Goal: Task Accomplishment & Management: Use online tool/utility

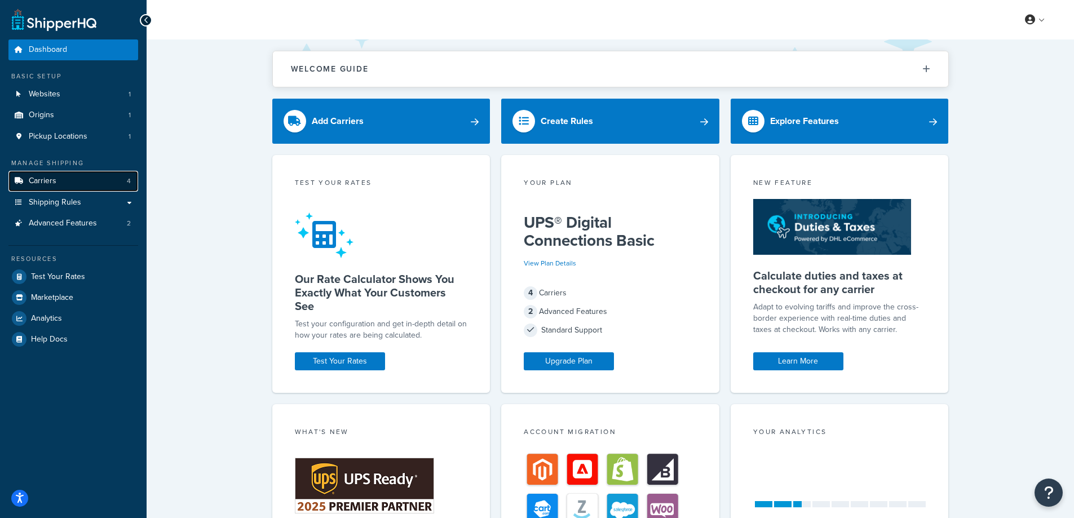
click at [55, 179] on span "Carriers" at bounding box center [43, 181] width 28 height 10
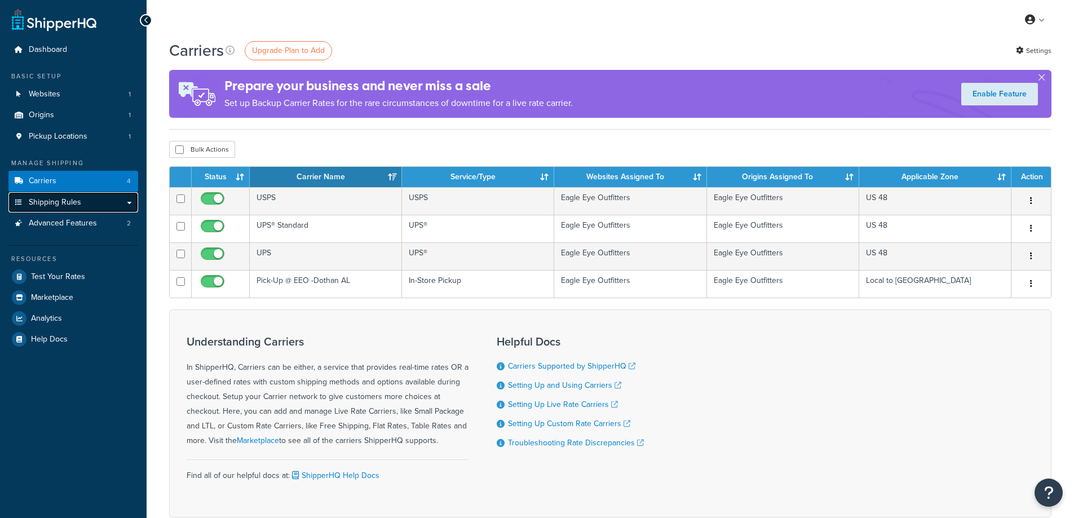
drag, startPoint x: 0, startPoint y: 0, endPoint x: 62, endPoint y: 201, distance: 210.6
click at [62, 201] on span "Shipping Rules" at bounding box center [55, 203] width 52 height 10
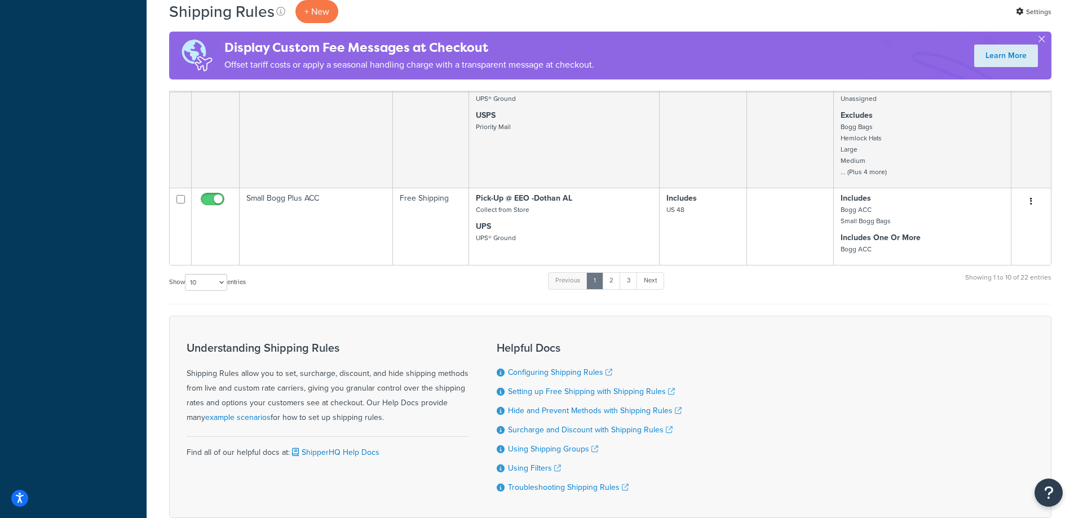
scroll to position [564, 0]
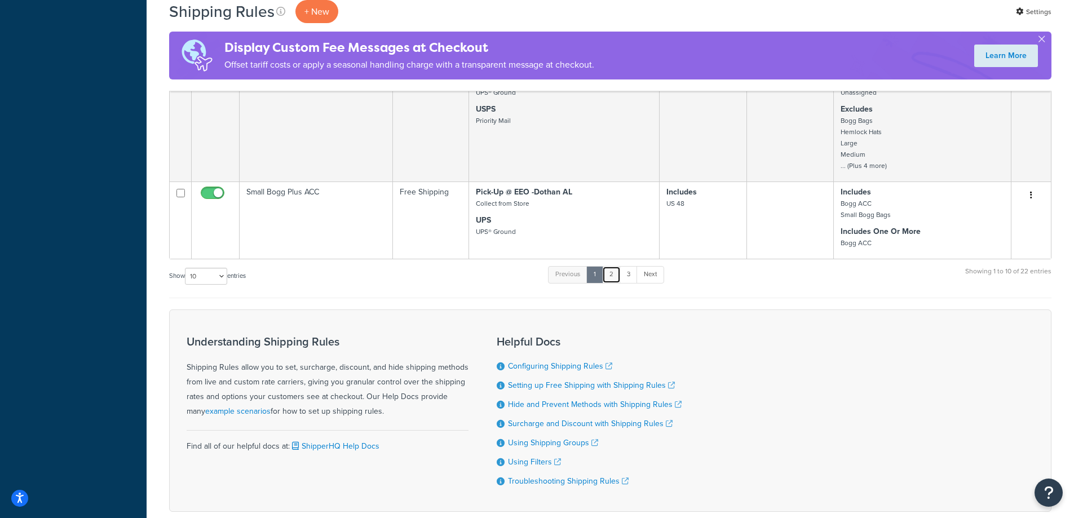
click at [615, 274] on link "2" at bounding box center [611, 274] width 19 height 17
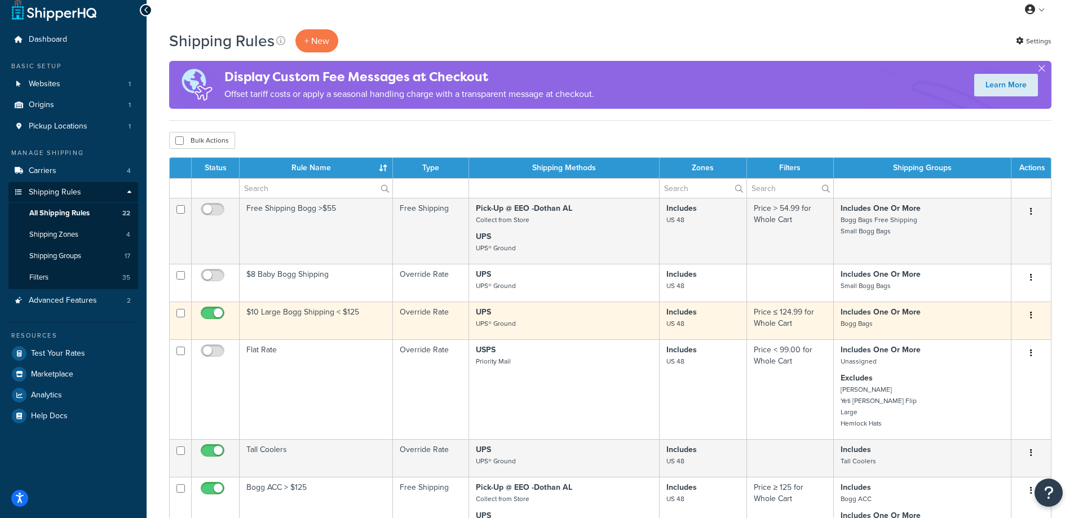
scroll to position [0, 0]
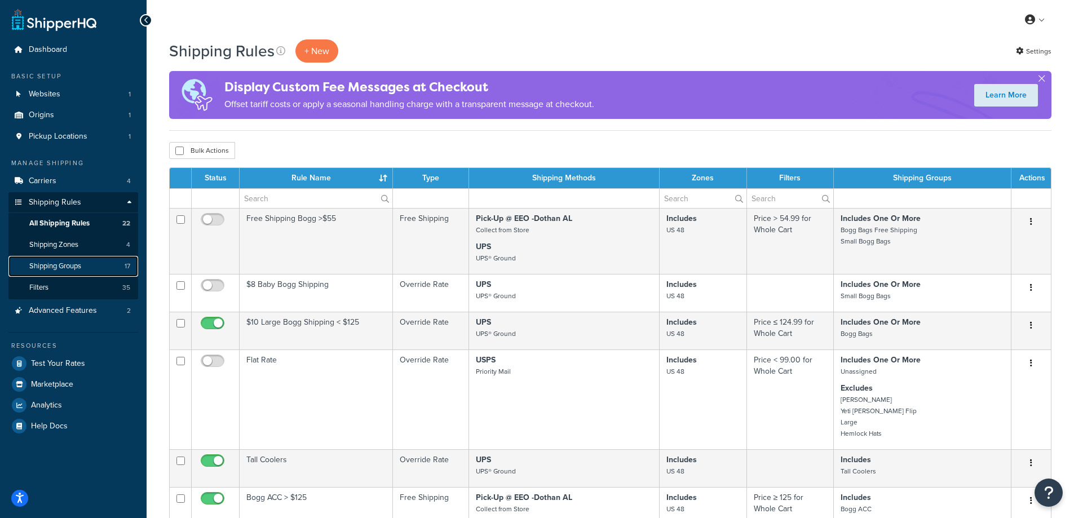
click at [77, 264] on span "Shipping Groups" at bounding box center [55, 267] width 52 height 10
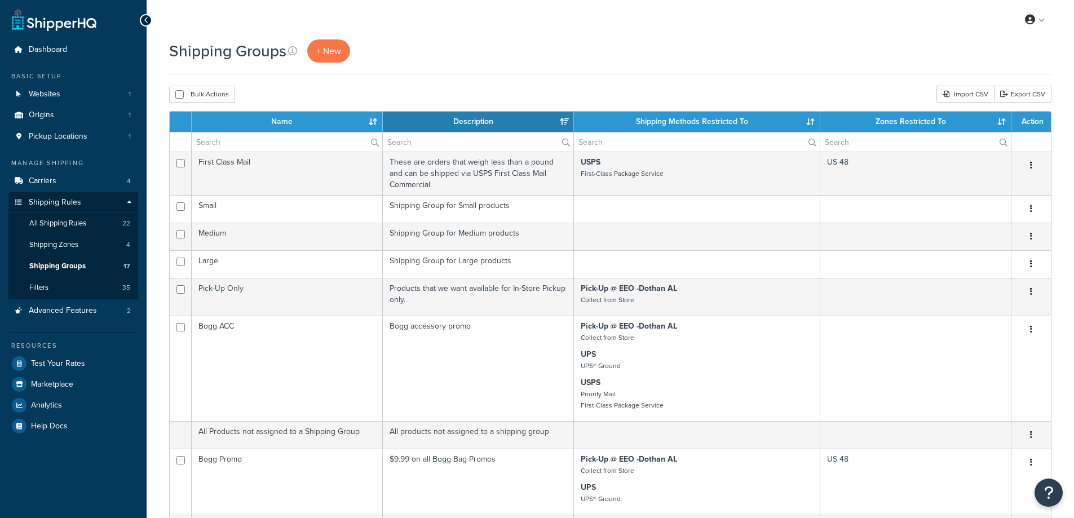
select select "15"
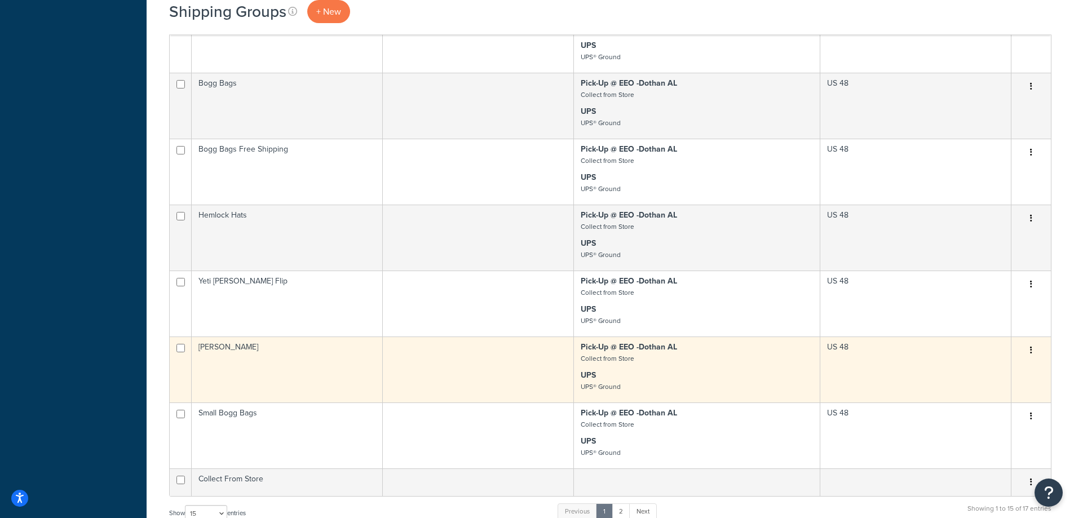
scroll to position [507, 0]
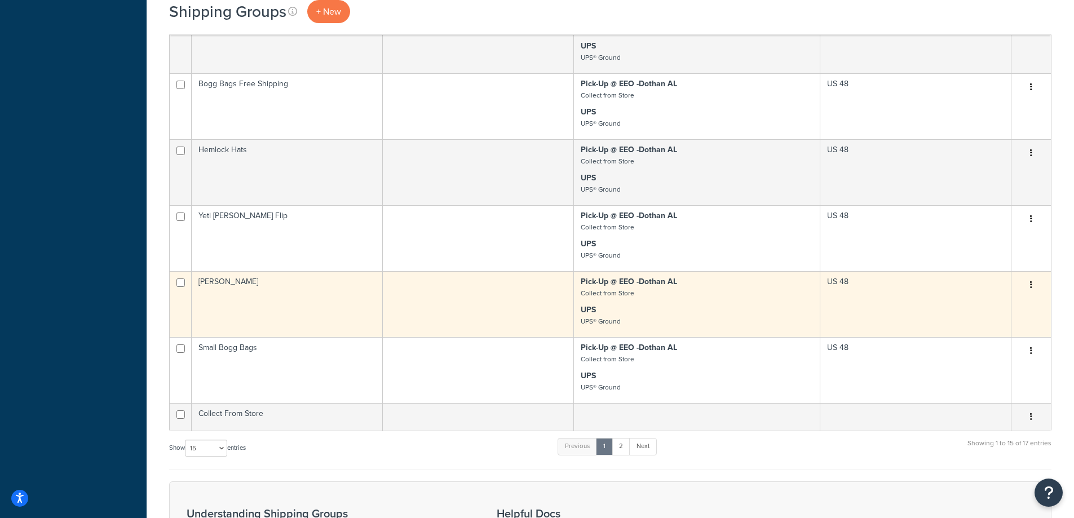
click at [1030, 282] on icon "button" at bounding box center [1031, 285] width 2 height 8
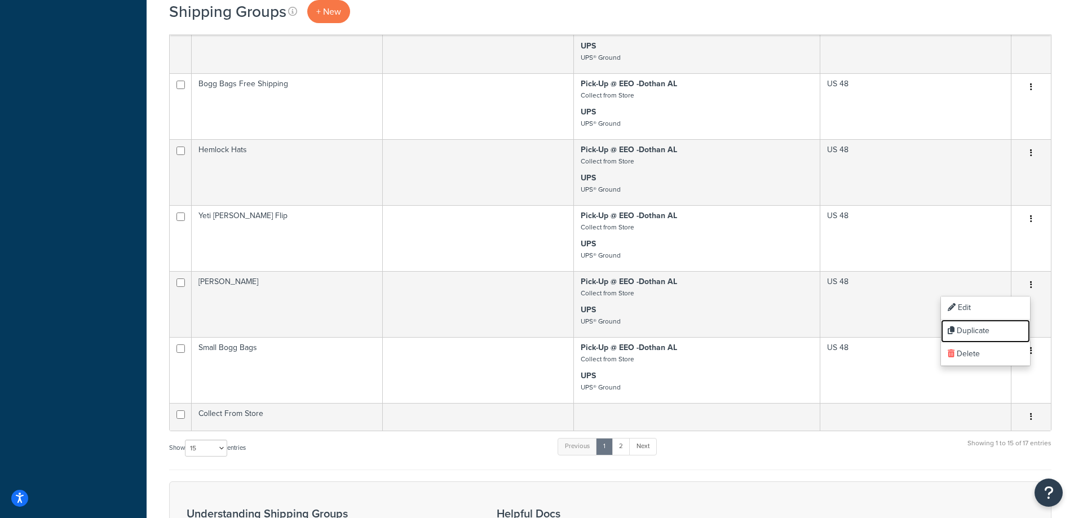
drag, startPoint x: 980, startPoint y: 328, endPoint x: 590, endPoint y: 33, distance: 489.0
click at [980, 328] on link "Duplicate" at bounding box center [985, 331] width 89 height 23
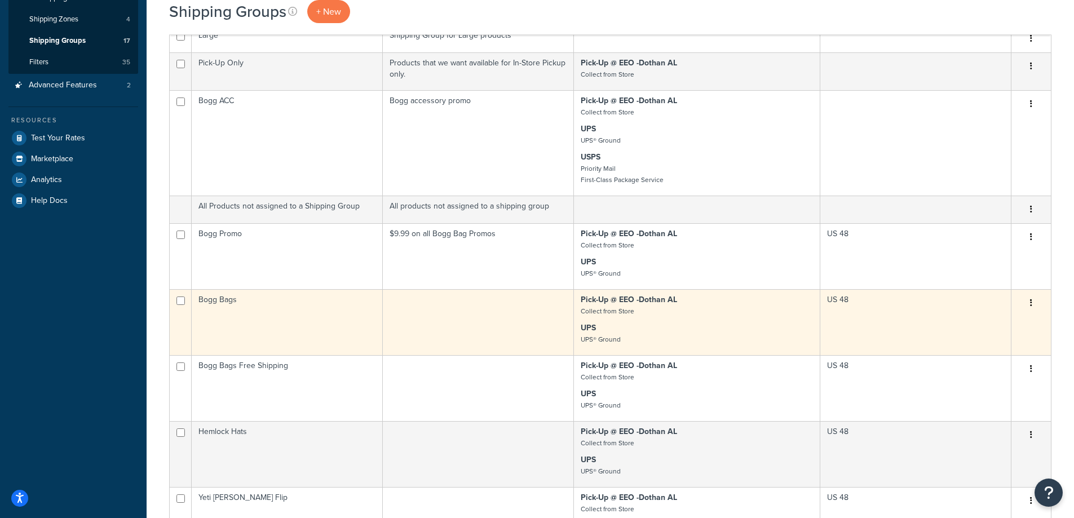
scroll to position [169, 0]
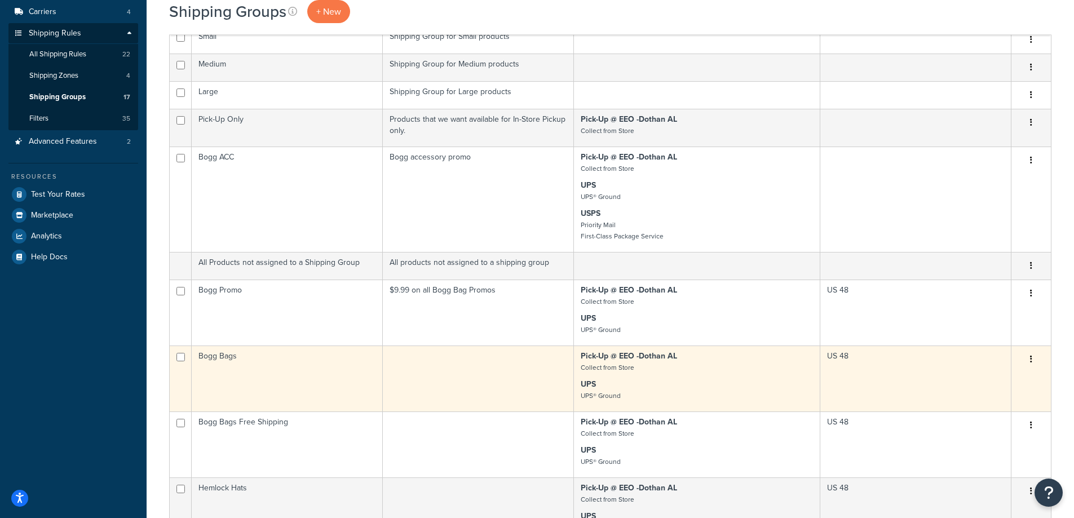
click at [1030, 360] on icon "button" at bounding box center [1031, 359] width 2 height 8
click at [979, 404] on link "Duplicate" at bounding box center [985, 405] width 89 height 23
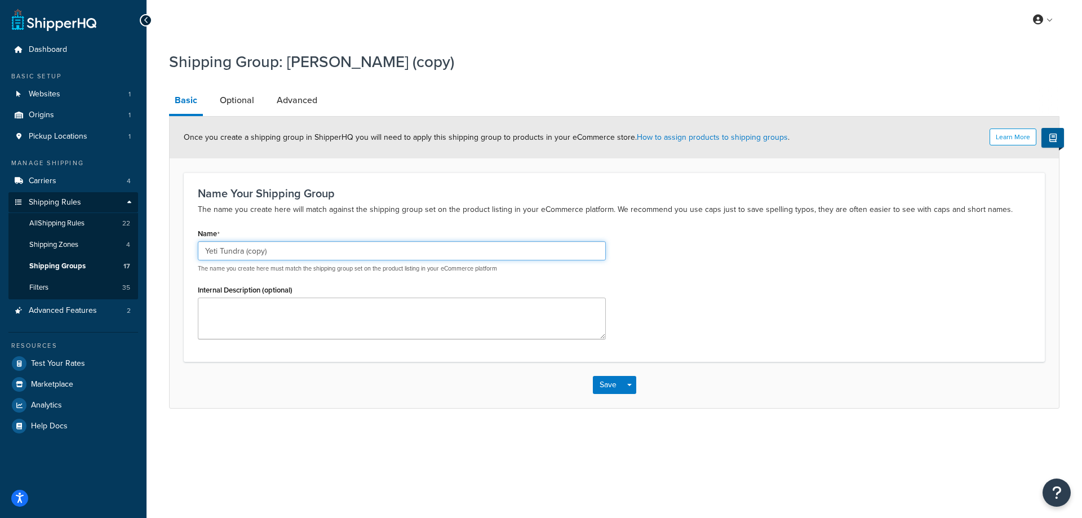
drag, startPoint x: 304, startPoint y: 246, endPoint x: 174, endPoint y: 236, distance: 130.0
click at [174, 236] on form "Learn More Once you create a shipping group in ShipperHQ you will need to apply…" at bounding box center [615, 262] width 890 height 291
type input "Turtlebox"
click at [247, 101] on link "Optional" at bounding box center [237, 100] width 46 height 27
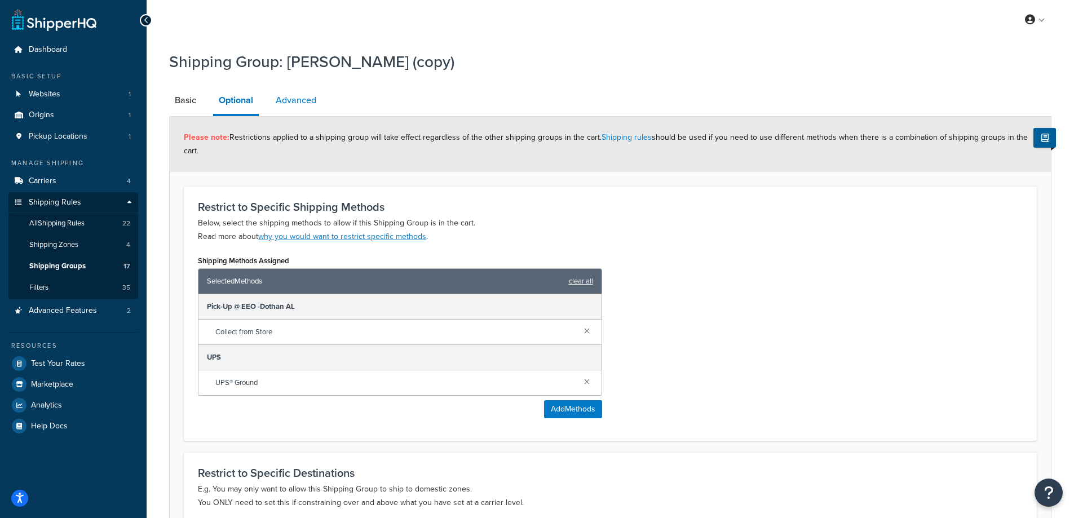
click at [295, 101] on link "Advanced" at bounding box center [296, 100] width 52 height 27
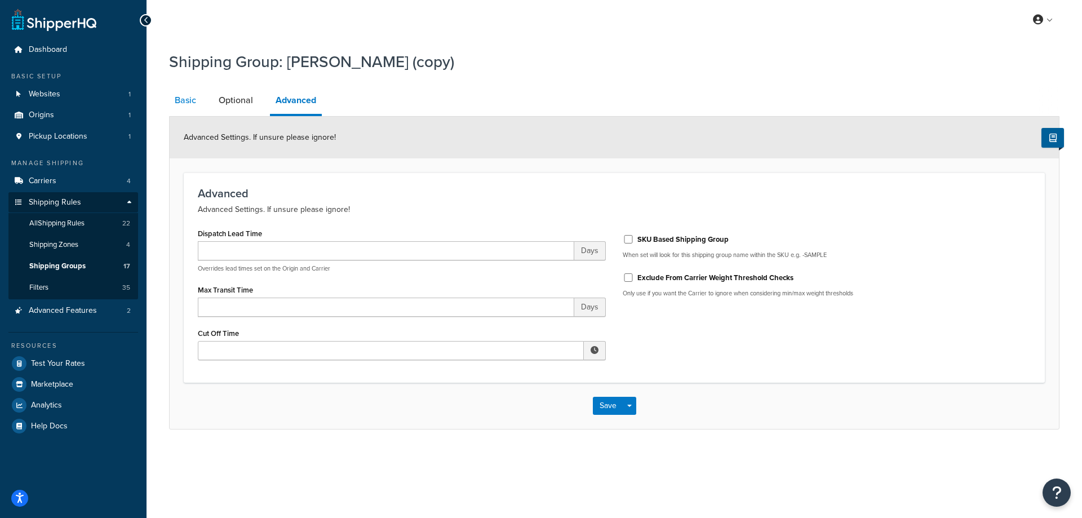
click at [191, 102] on link "Basic" at bounding box center [185, 100] width 33 height 27
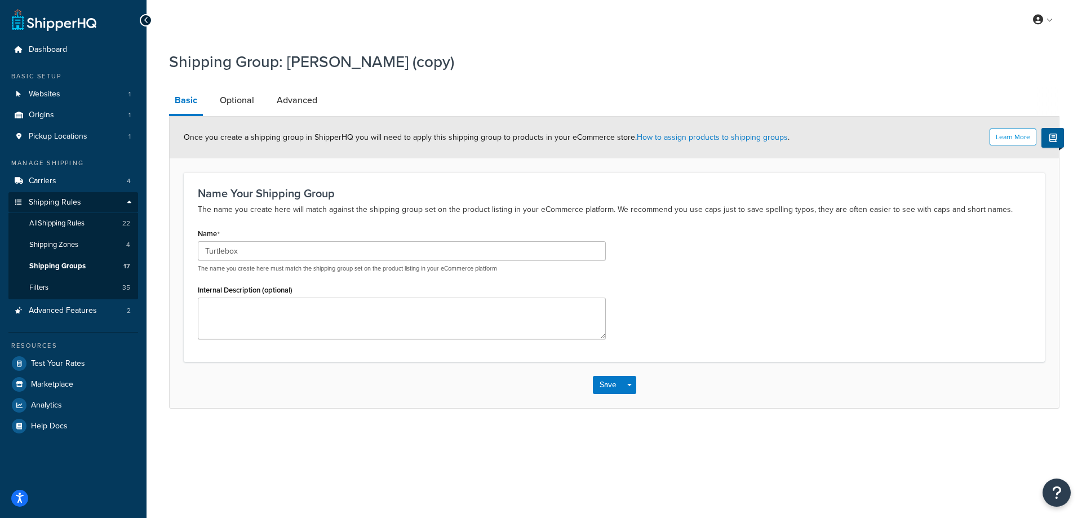
click at [146, 22] on icon at bounding box center [146, 20] width 5 height 8
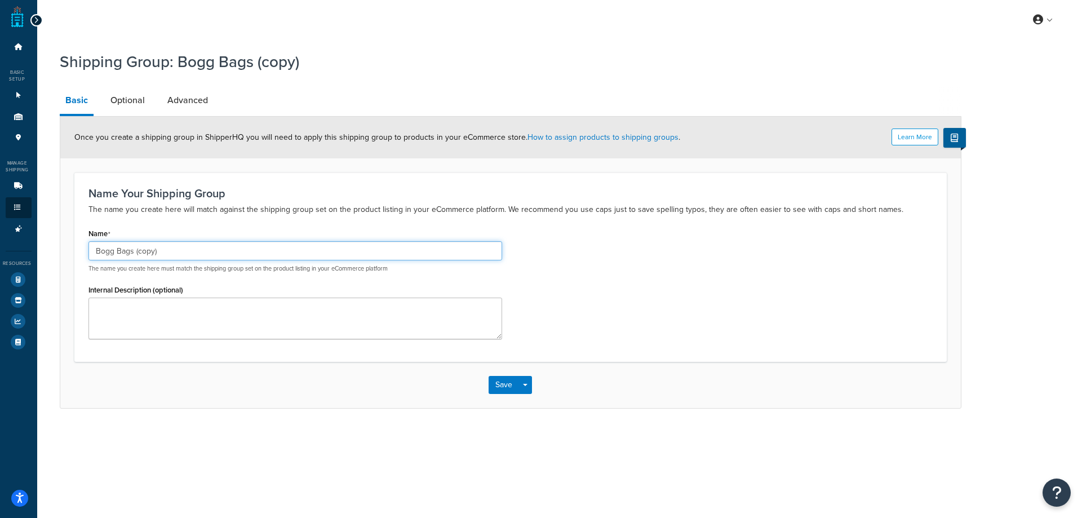
drag, startPoint x: 173, startPoint y: 257, endPoint x: 76, endPoint y: 254, distance: 97.0
click at [76, 254] on div "Name Your Shipping Group The name you create here will match against the shippi…" at bounding box center [510, 266] width 873 height 189
type input "Turtlebox"
click at [130, 92] on link "Optional" at bounding box center [128, 100] width 46 height 27
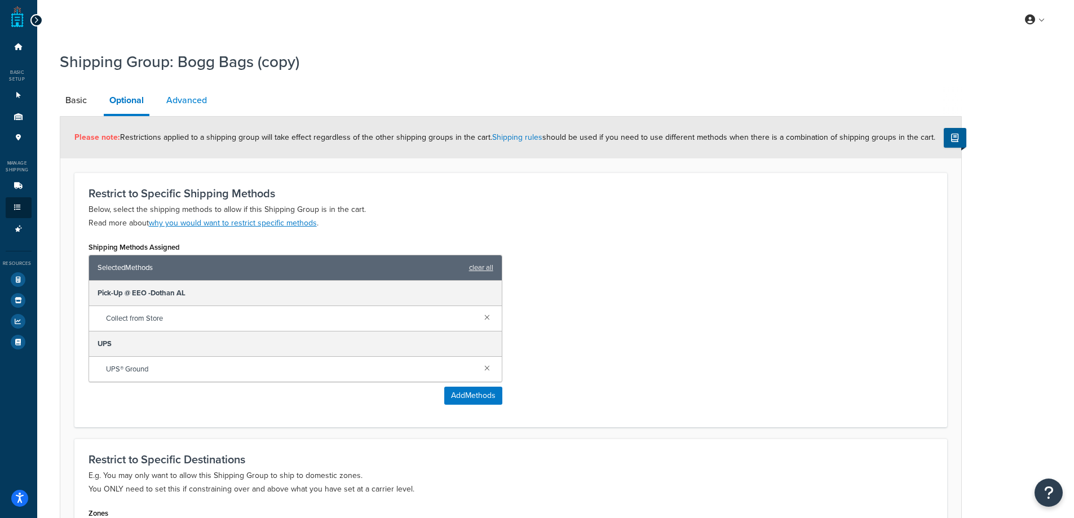
click at [197, 102] on link "Advanced" at bounding box center [187, 100] width 52 height 27
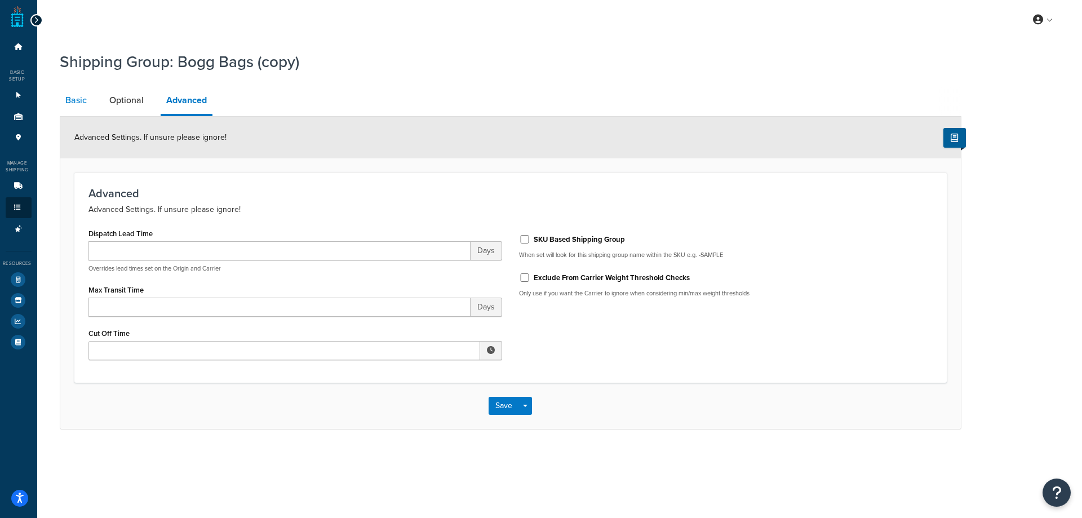
click at [72, 104] on link "Basic" at bounding box center [76, 100] width 33 height 27
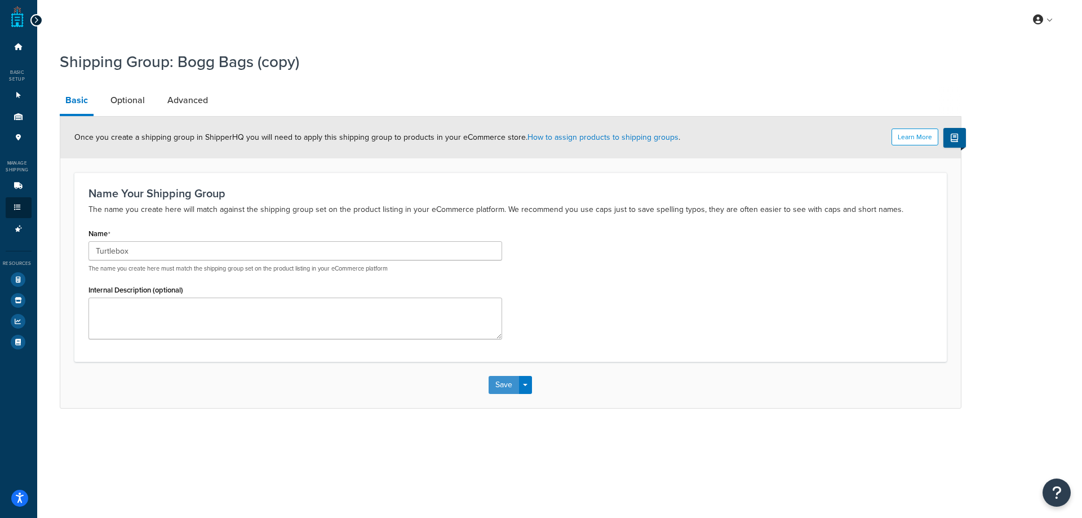
click at [499, 391] on button "Save" at bounding box center [504, 385] width 30 height 18
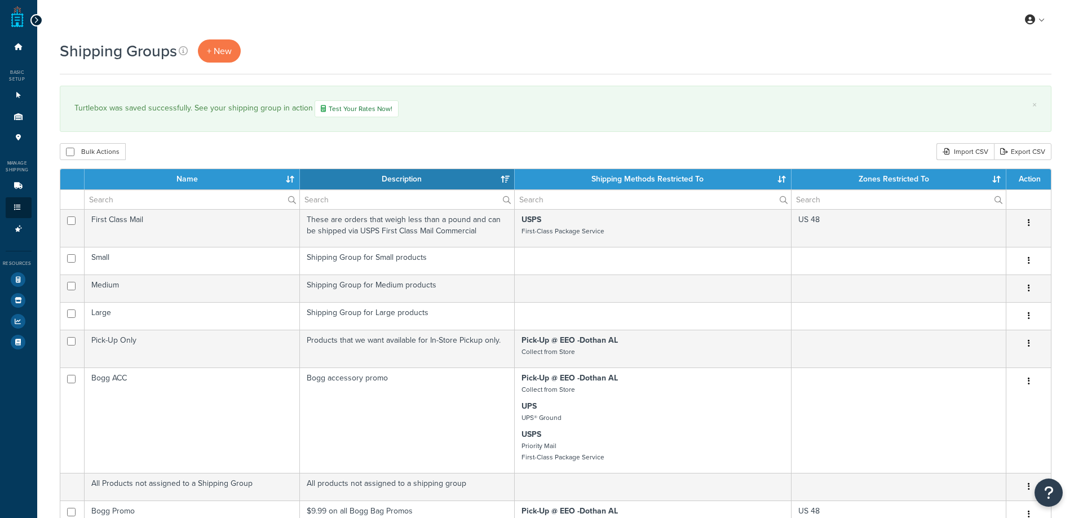
select select "15"
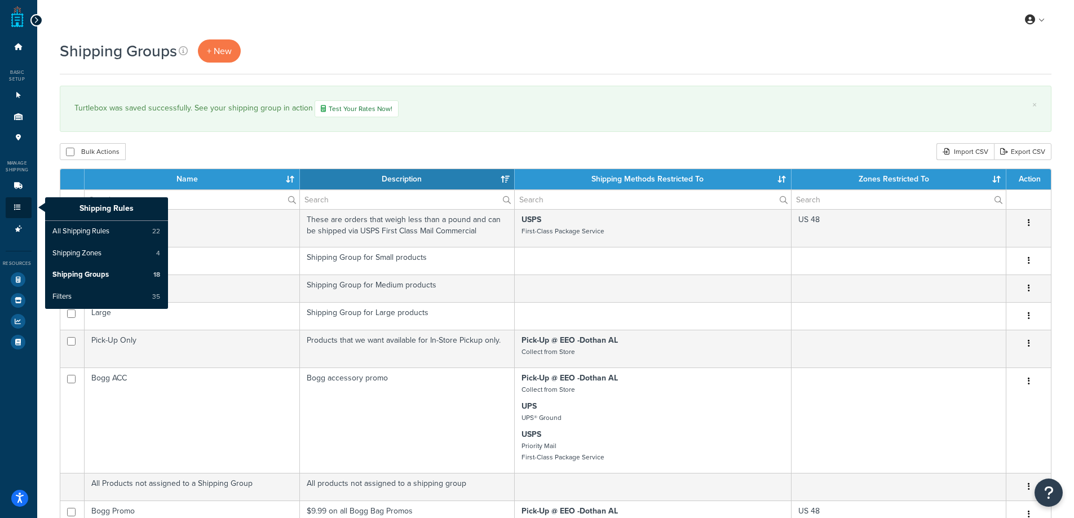
click at [106, 206] on p "Shipping Rules" at bounding box center [106, 209] width 123 height 24
click at [19, 202] on link "Shipping Rules" at bounding box center [19, 207] width 26 height 21
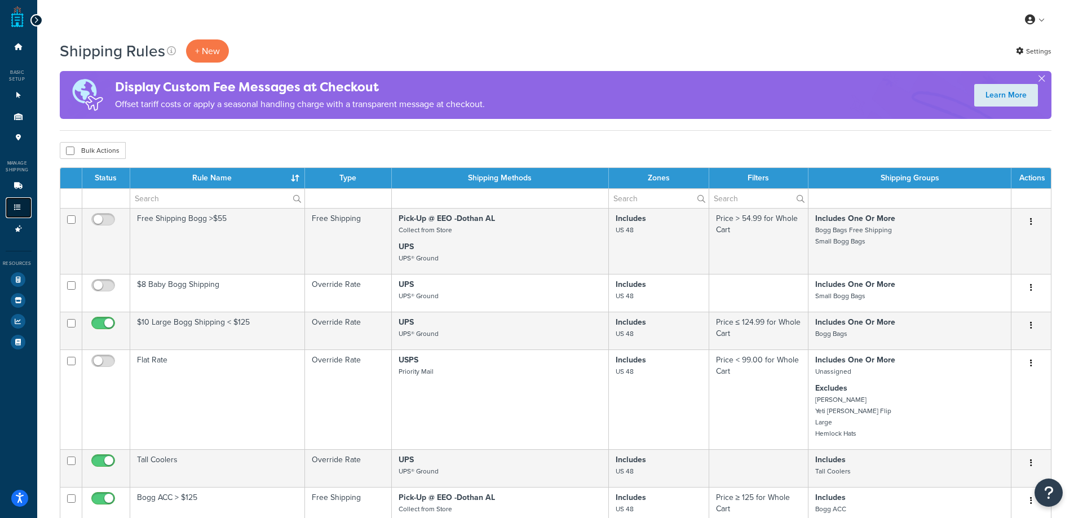
click at [20, 208] on icon at bounding box center [17, 207] width 11 height 7
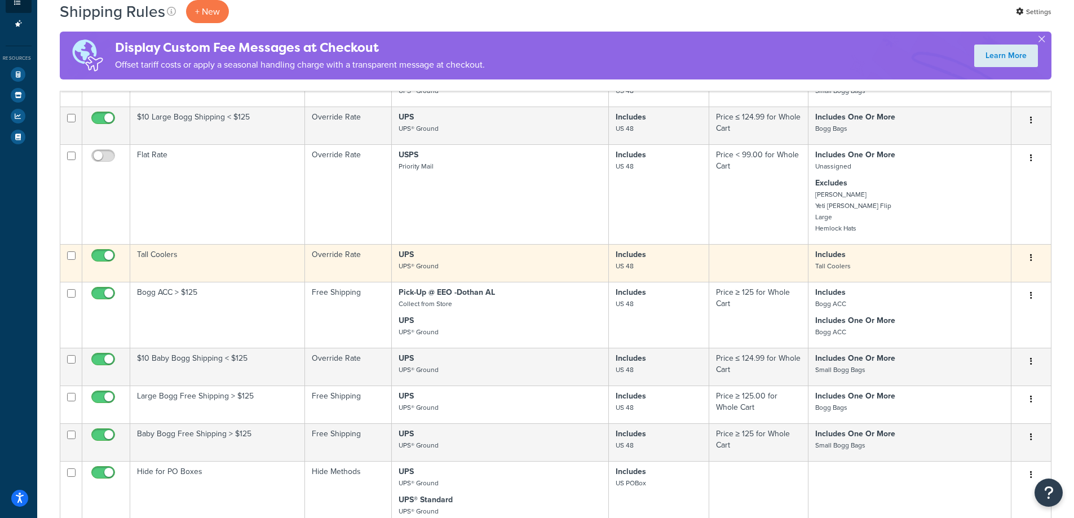
scroll to position [225, 0]
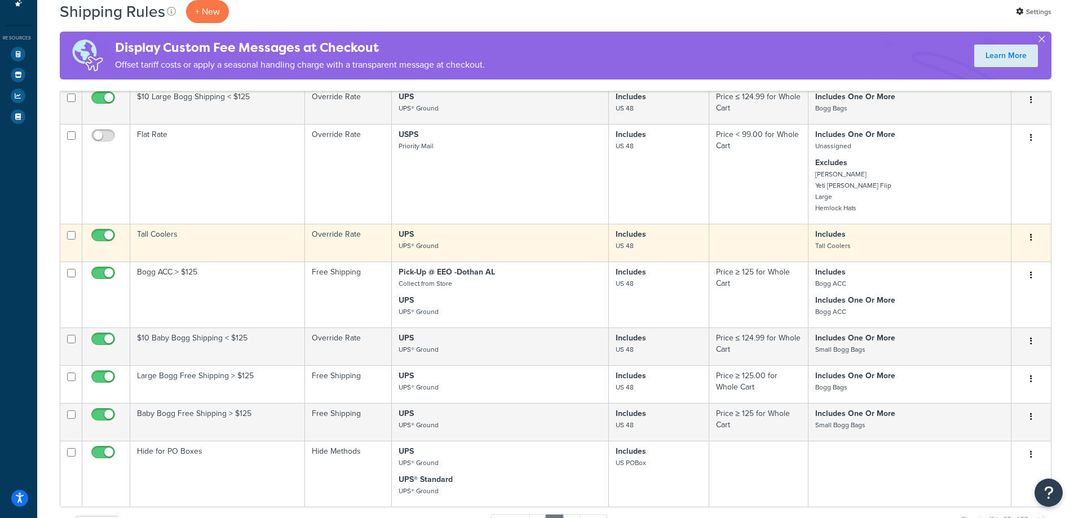
click at [1032, 235] on button "button" at bounding box center [1031, 238] width 16 height 18
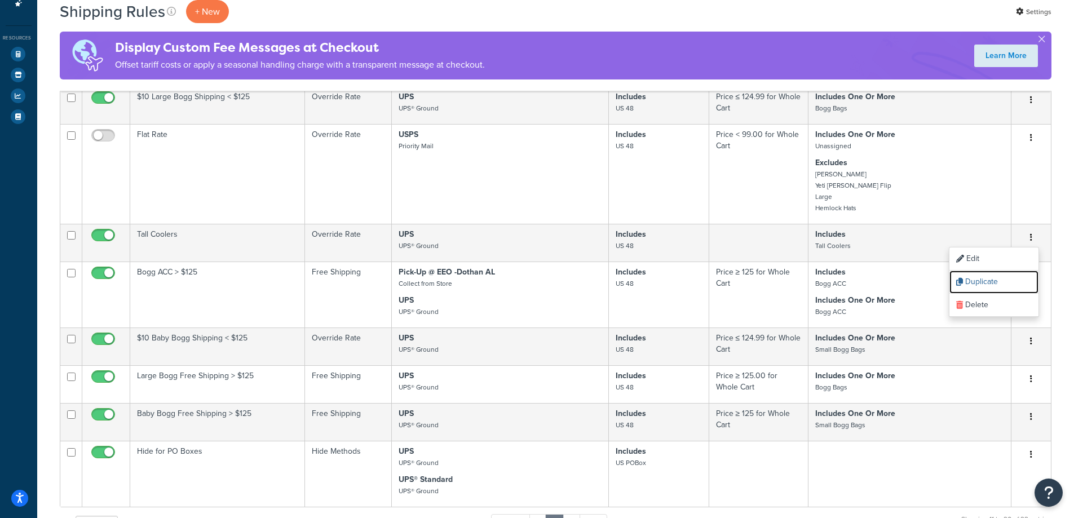
drag, startPoint x: 990, startPoint y: 281, endPoint x: 586, endPoint y: 36, distance: 472.9
click at [990, 281] on link "Duplicate" at bounding box center [993, 282] width 89 height 23
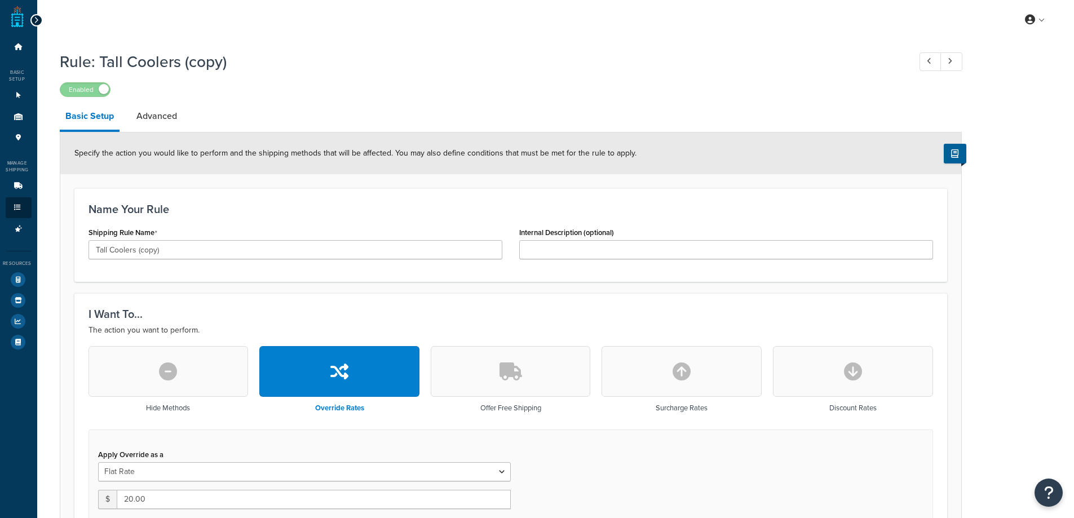
select select "ITEM"
drag, startPoint x: 171, startPoint y: 249, endPoint x: 64, endPoint y: 238, distance: 107.6
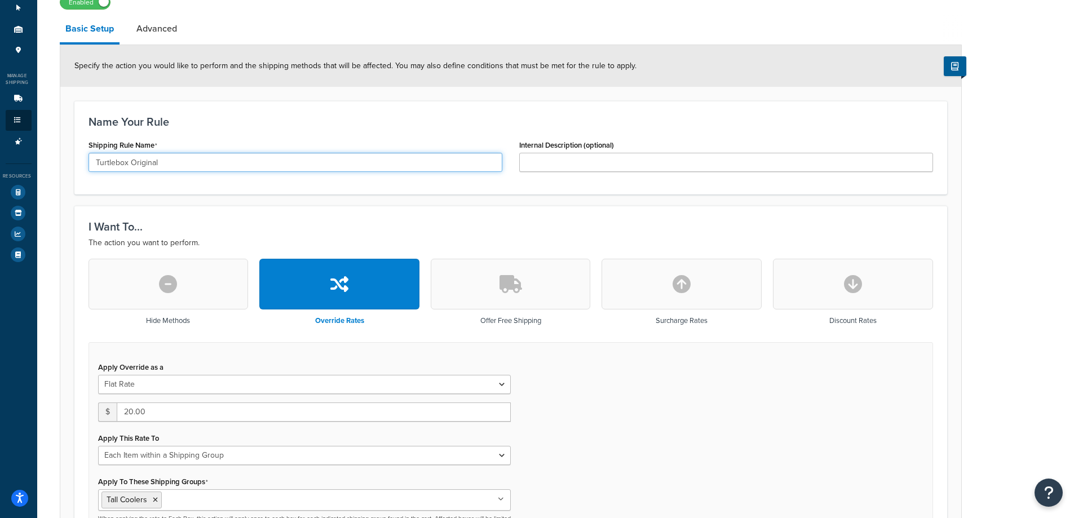
scroll to position [113, 0]
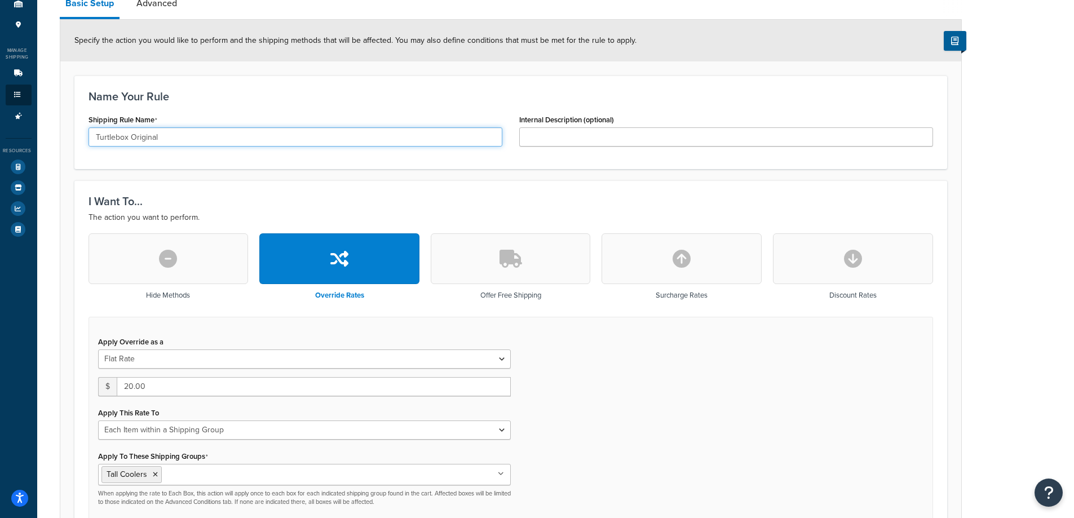
type input "Turtlebox Original"
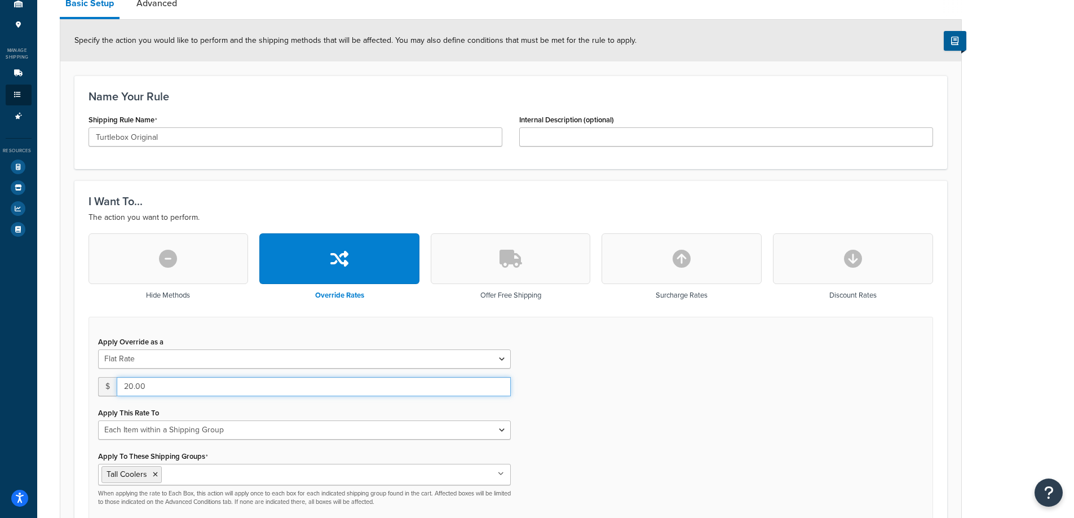
drag, startPoint x: 153, startPoint y: 383, endPoint x: 115, endPoint y: 381, distance: 38.4
click at [115, 382] on div "$ 20.00" at bounding box center [304, 386] width 413 height 19
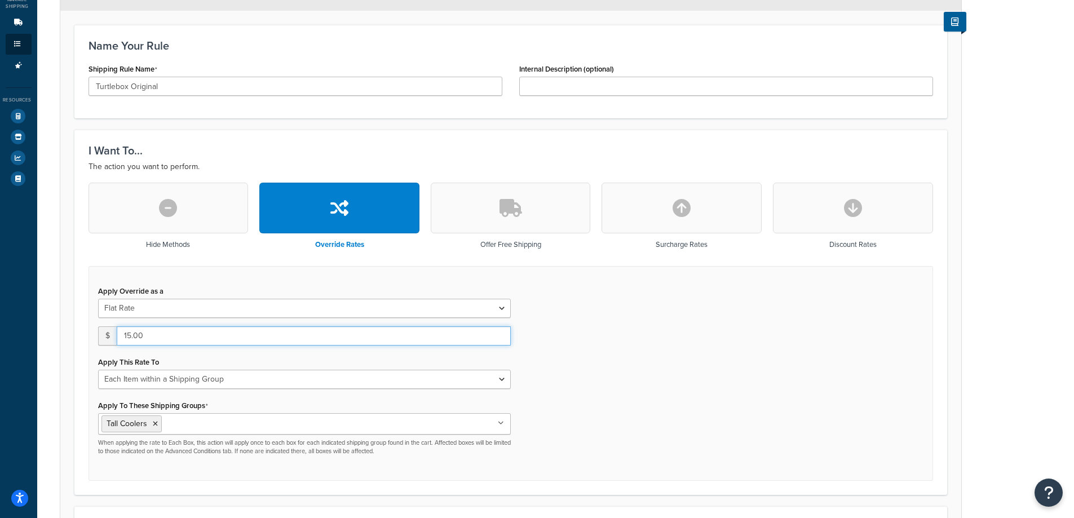
scroll to position [169, 0]
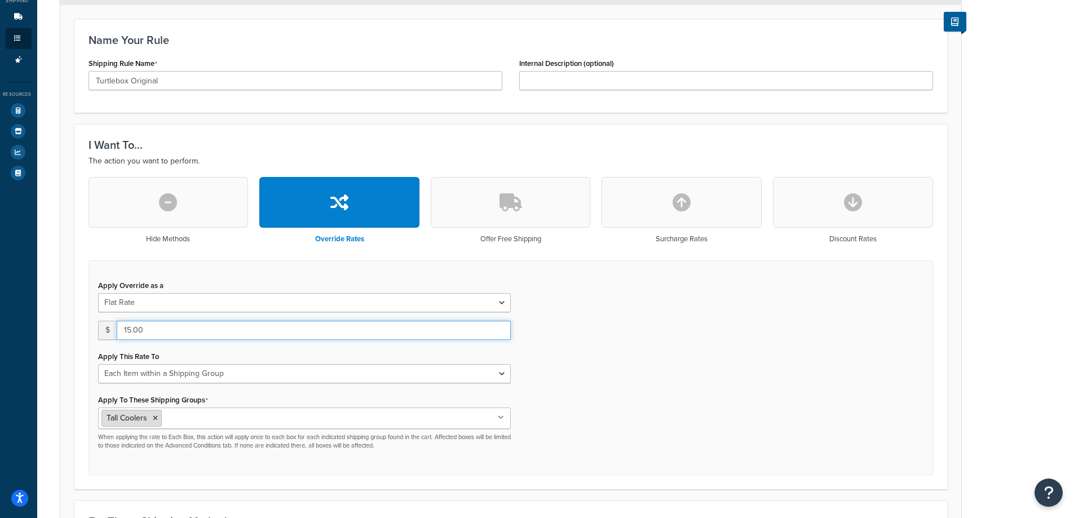
type input "15.00"
click at [155, 419] on icon at bounding box center [155, 418] width 5 height 7
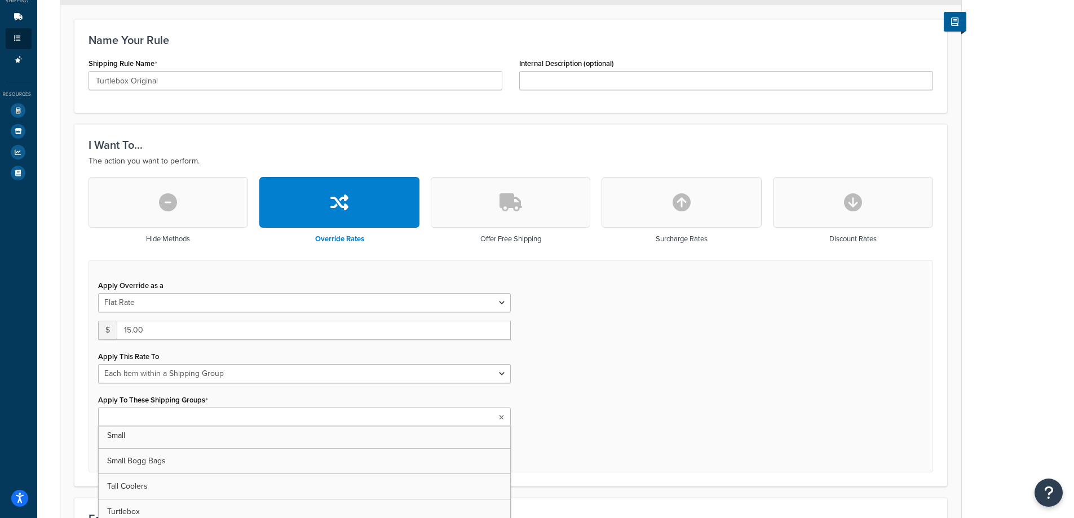
scroll to position [282, 0]
click at [135, 419] on input "Apply To These Shipping Groups" at bounding box center [151, 418] width 100 height 12
type input "Tur"
click at [603, 373] on div "Apply Override as a Flat Rate Percentage Flat Rate & Percentage $ 15.00 Apply T…" at bounding box center [511, 367] width 844 height 215
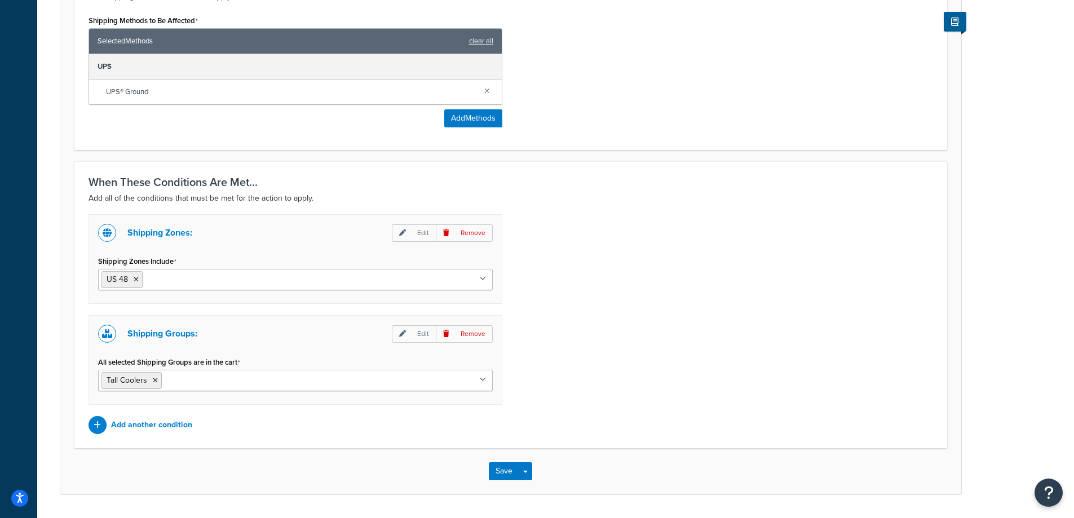
scroll to position [745, 0]
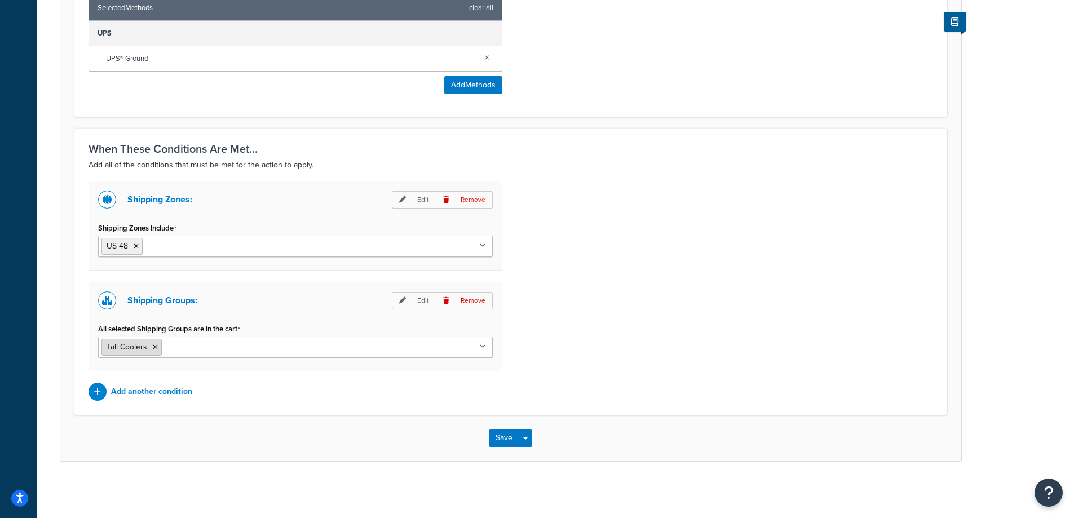
click at [156, 348] on icon at bounding box center [155, 347] width 5 height 7
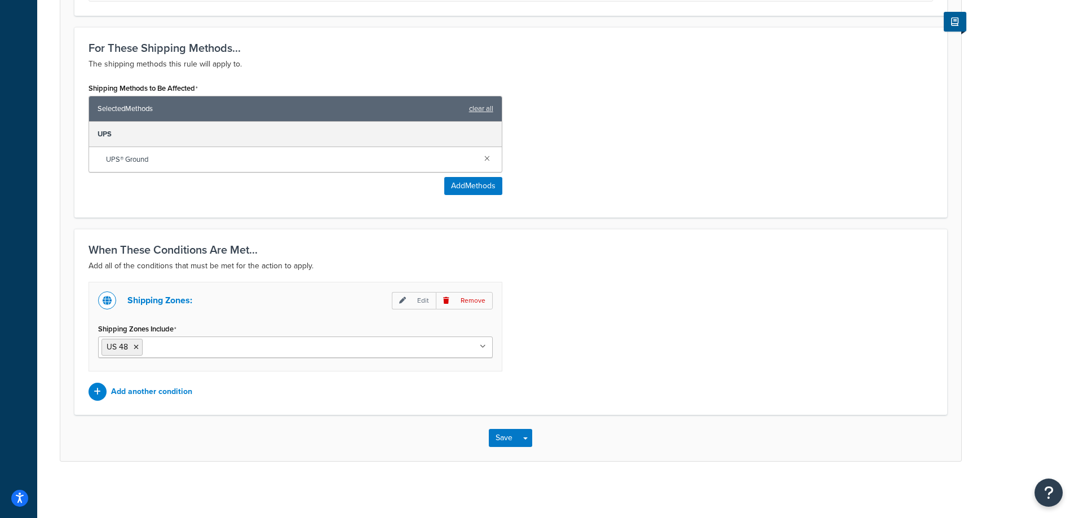
scroll to position [644, 0]
click at [145, 390] on p "Add another condition" at bounding box center [151, 392] width 81 height 16
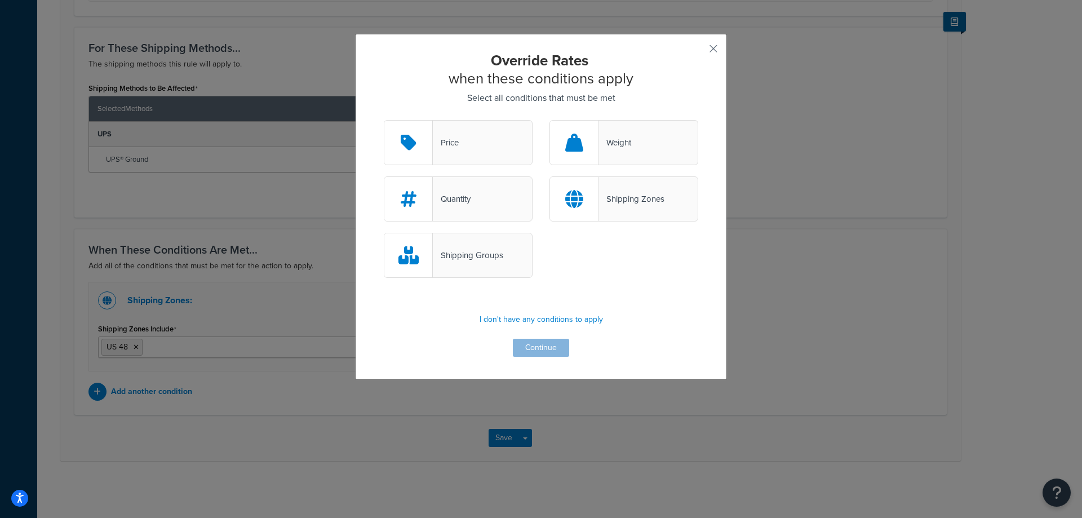
click at [453, 261] on div "Shipping Groups" at bounding box center [468, 255] width 70 height 16
click at [0, 0] on input "Shipping Groups" at bounding box center [0, 0] width 0 height 0
click at [527, 344] on button "Continue" at bounding box center [541, 348] width 56 height 18
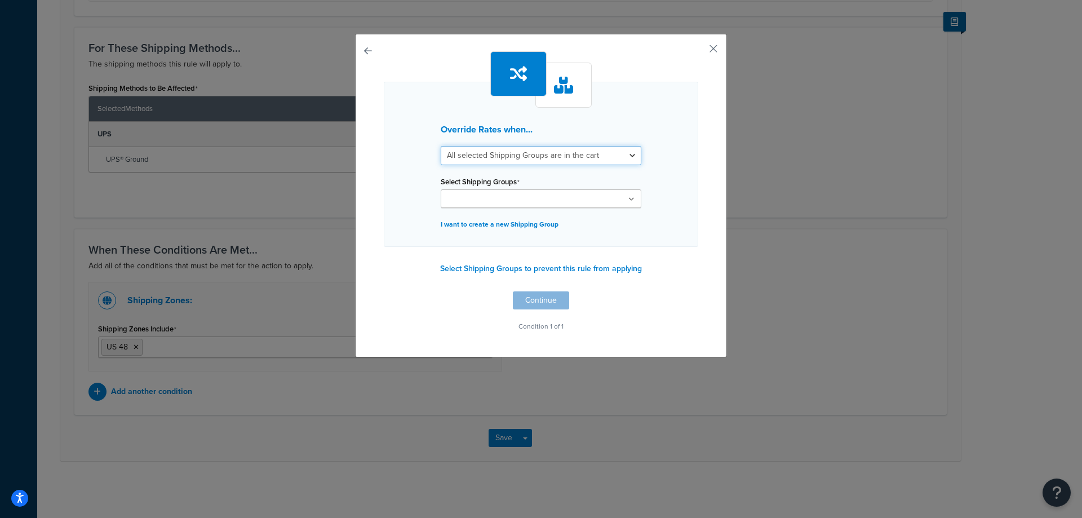
click at [621, 152] on select "All selected Shipping Groups are in the cart Any selected Shipping Groups are i…" at bounding box center [541, 155] width 201 height 19
select select "any"
click at [441, 146] on select "All selected Shipping Groups are in the cart Any selected Shipping Groups are i…" at bounding box center [541, 155] width 201 height 19
click at [583, 196] on ul at bounding box center [541, 198] width 201 height 19
type input "t"
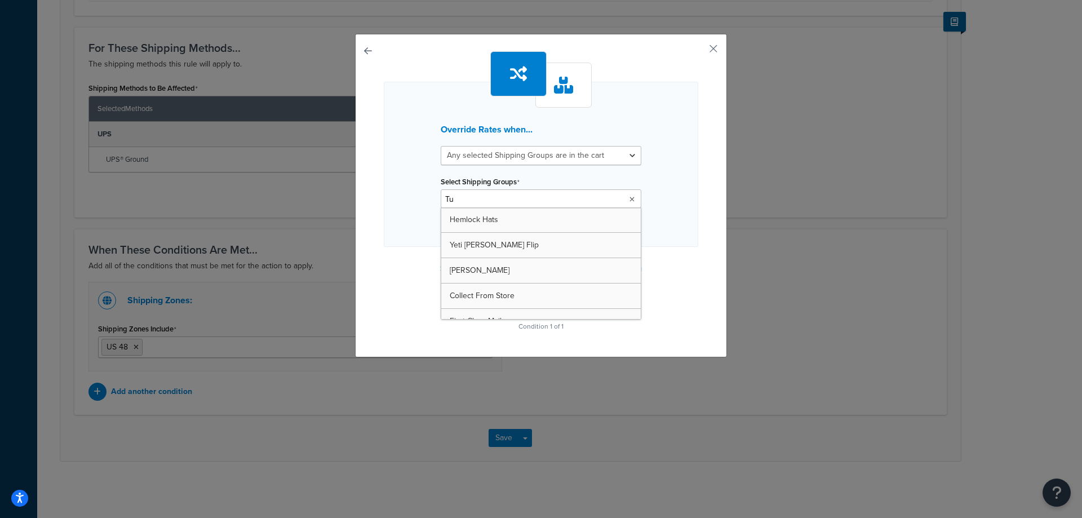
type input "Tur"
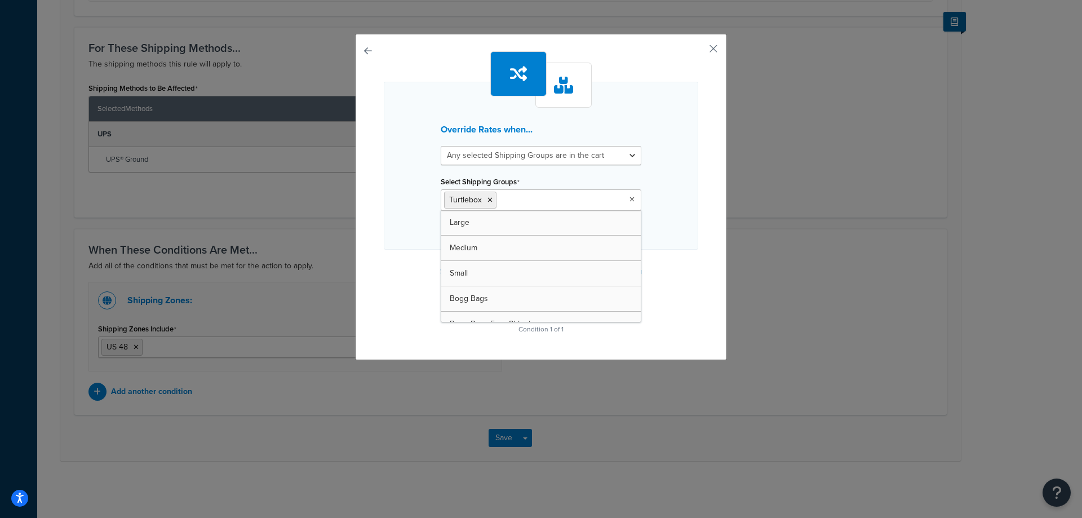
click at [673, 242] on div "Override Rates when... All selected Shipping Groups are in the cart Any selecte…" at bounding box center [541, 166] width 315 height 168
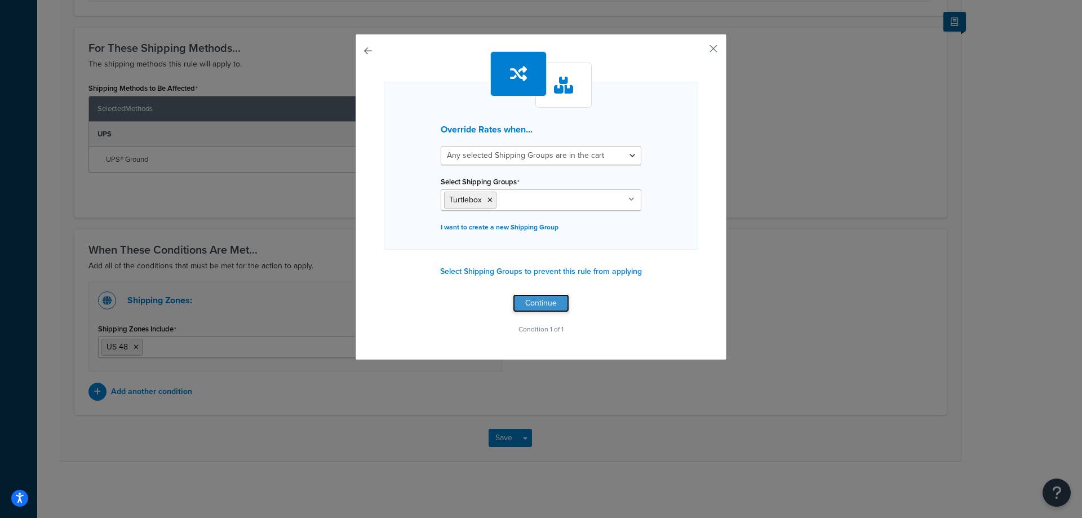
click at [543, 304] on button "Continue" at bounding box center [541, 303] width 56 height 18
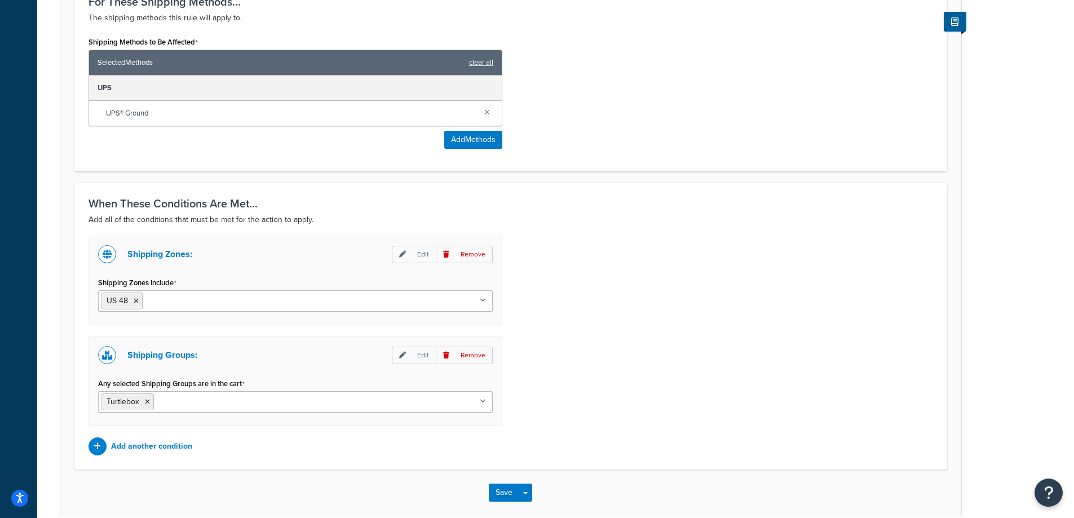
scroll to position [745, 0]
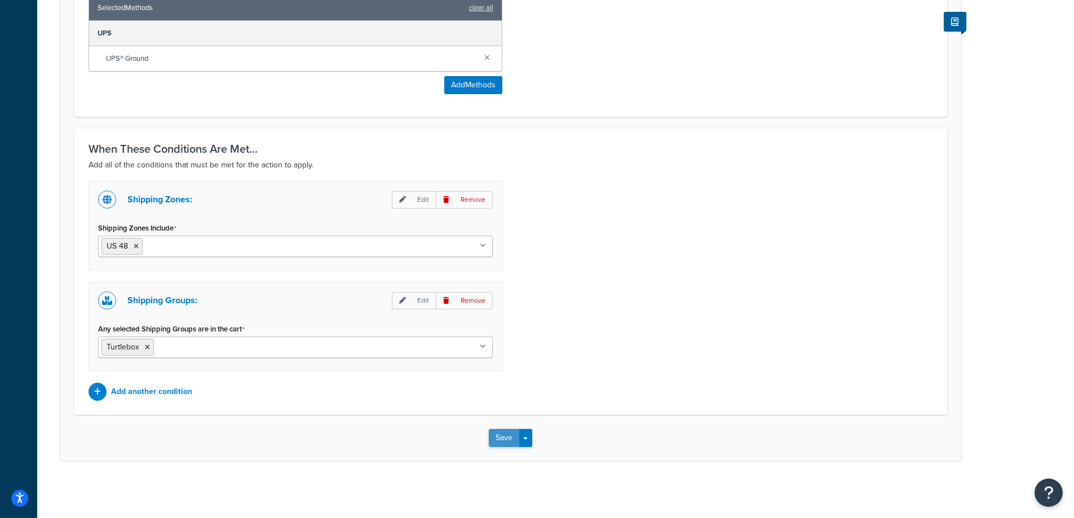
click at [506, 435] on button "Save" at bounding box center [504, 438] width 30 height 18
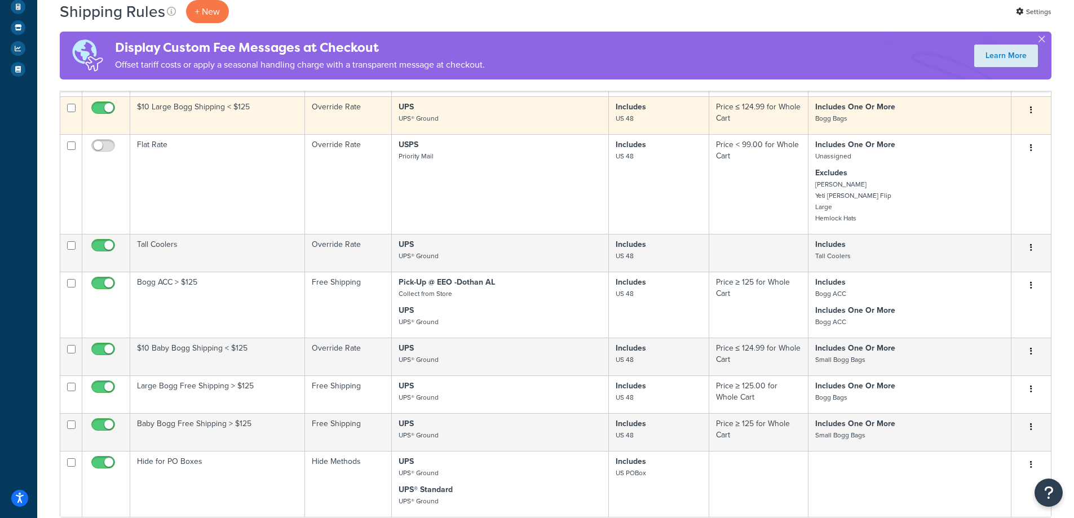
scroll to position [338, 0]
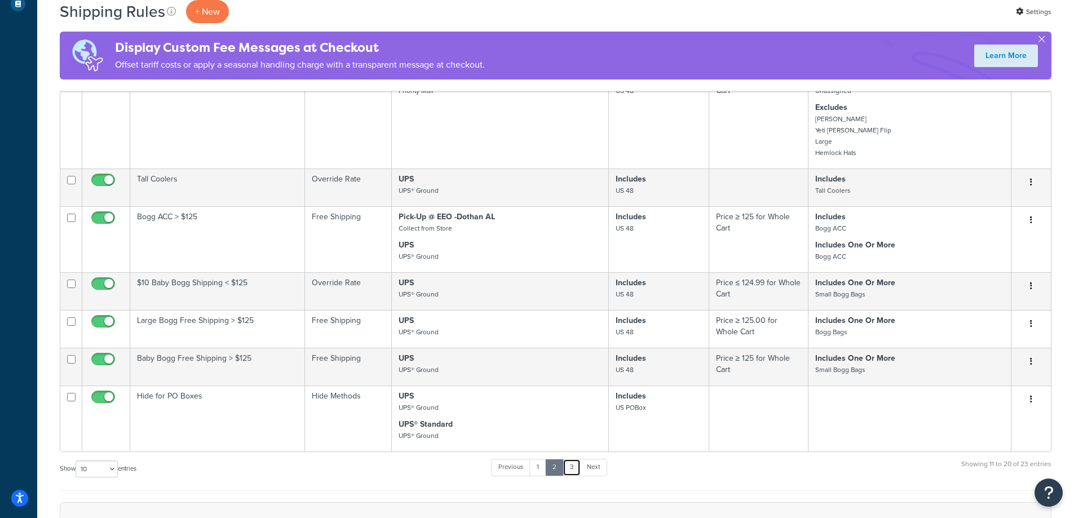
click at [578, 473] on link "3" at bounding box center [572, 467] width 18 height 17
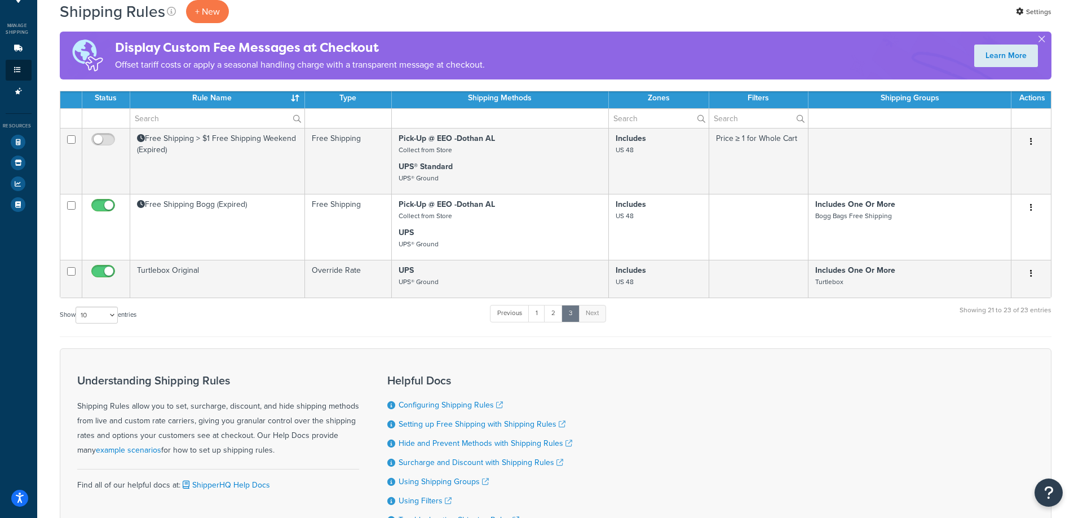
scroll to position [130, 0]
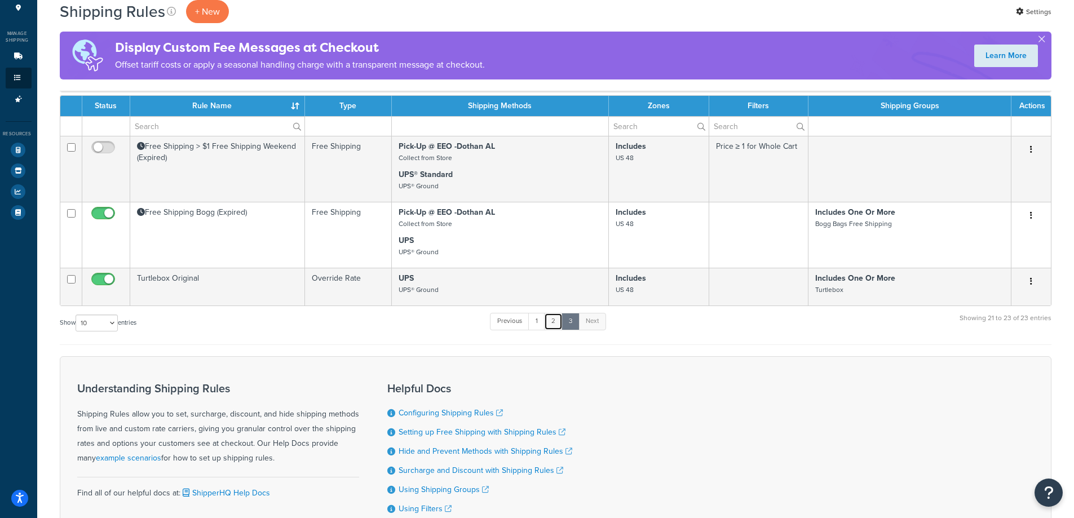
click at [558, 319] on link "2" at bounding box center [553, 321] width 19 height 17
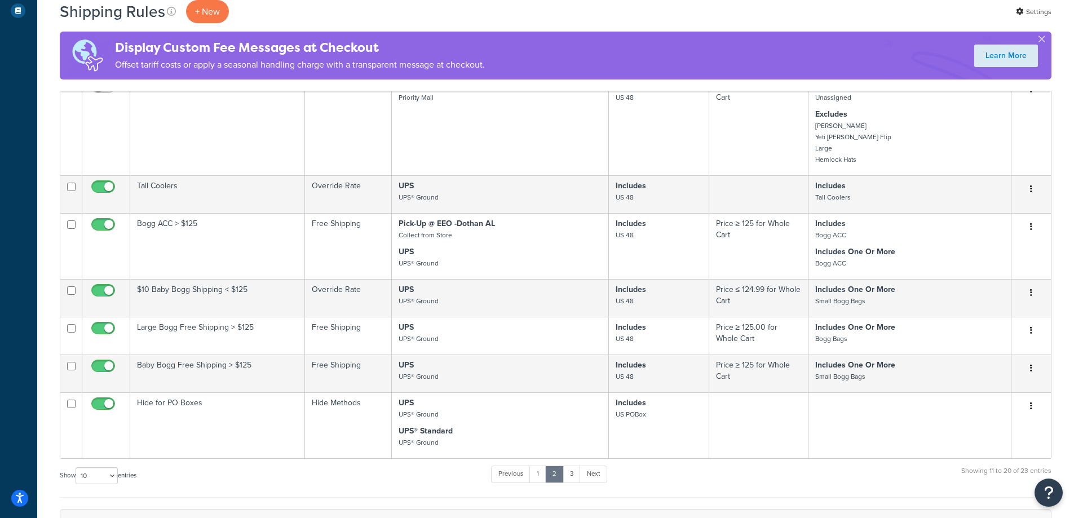
scroll to position [266, 0]
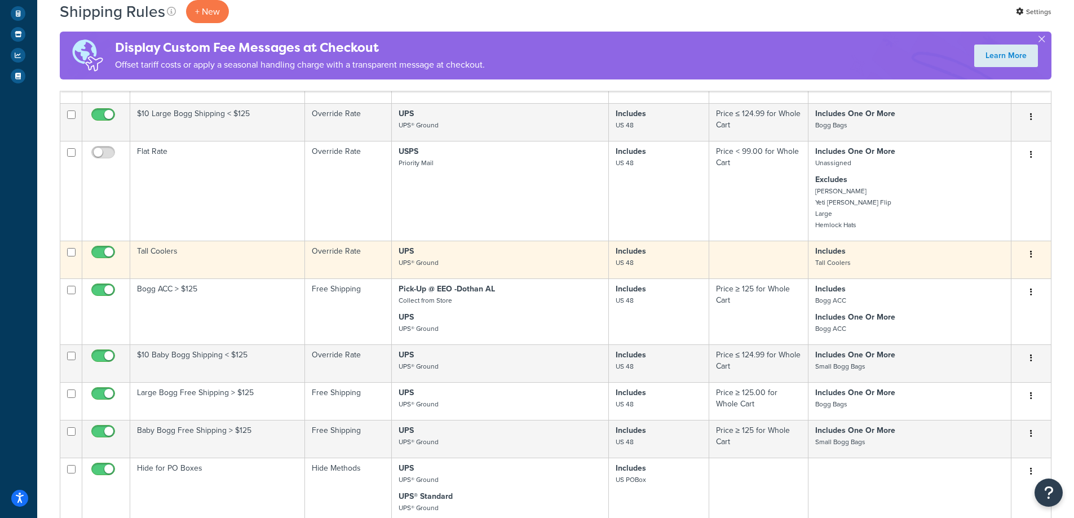
click at [148, 254] on td "Tall Coolers" at bounding box center [217, 260] width 175 height 38
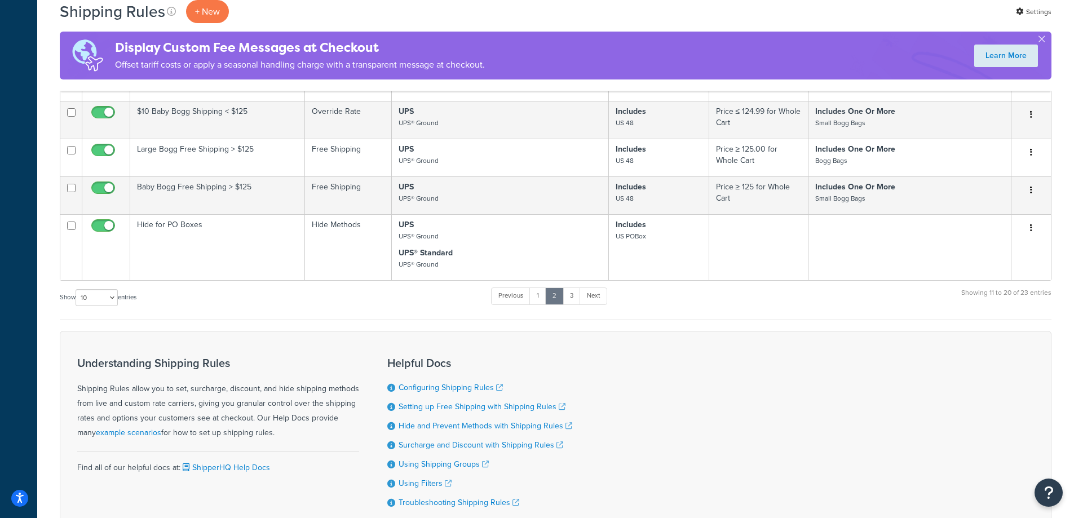
scroll to position [597, 0]
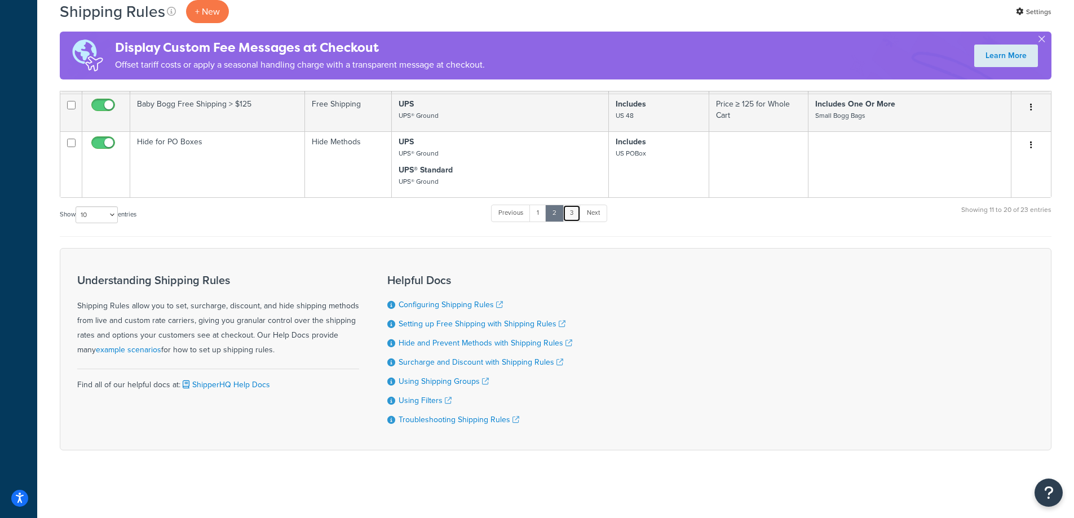
click at [571, 213] on link "3" at bounding box center [572, 213] width 18 height 17
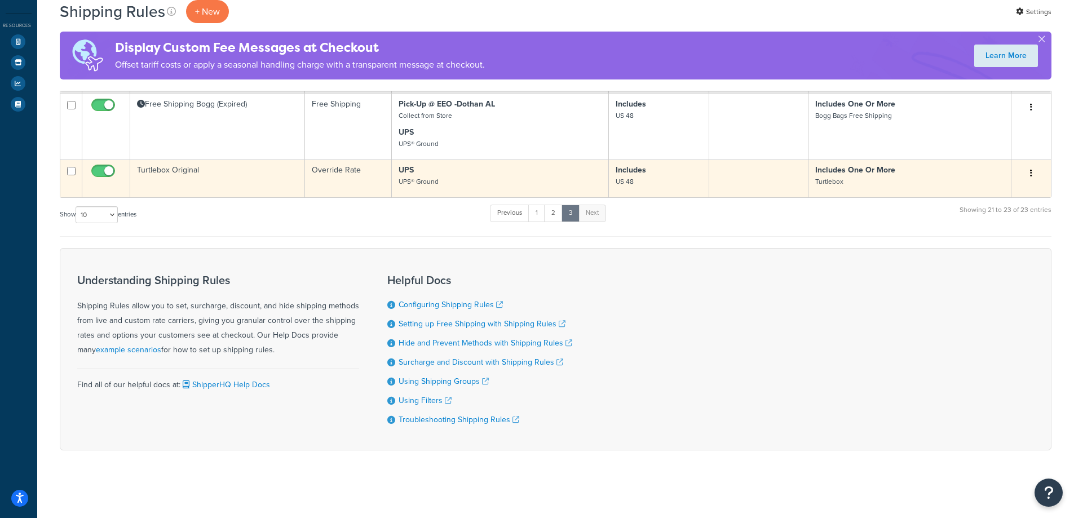
click at [168, 172] on td "Turtlebox Original" at bounding box center [217, 179] width 175 height 38
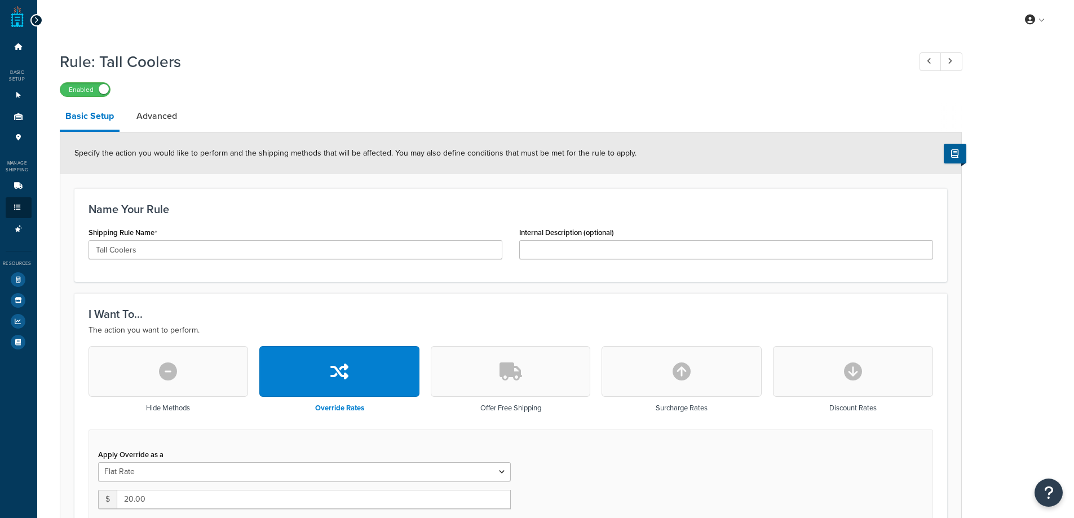
select select "ITEM"
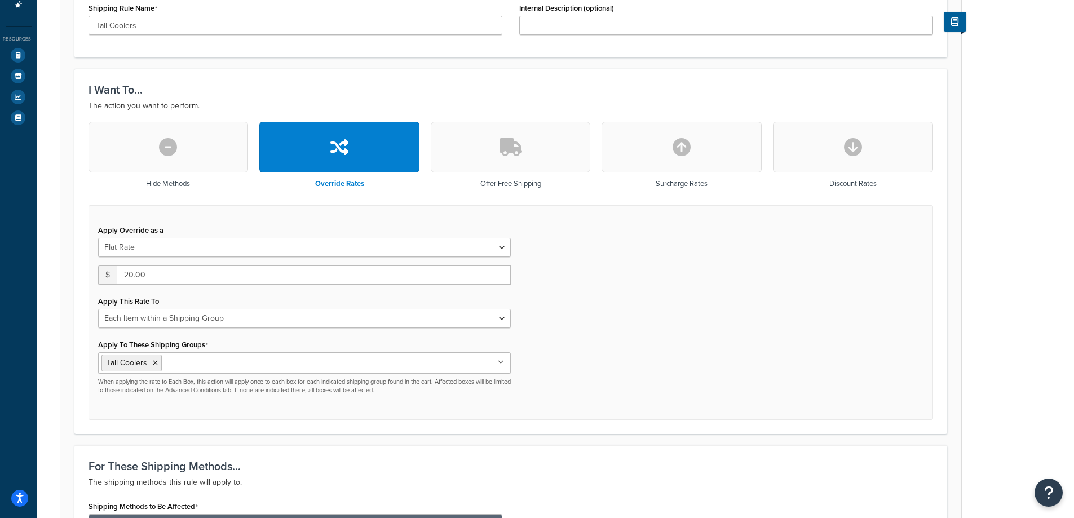
scroll to position [169, 0]
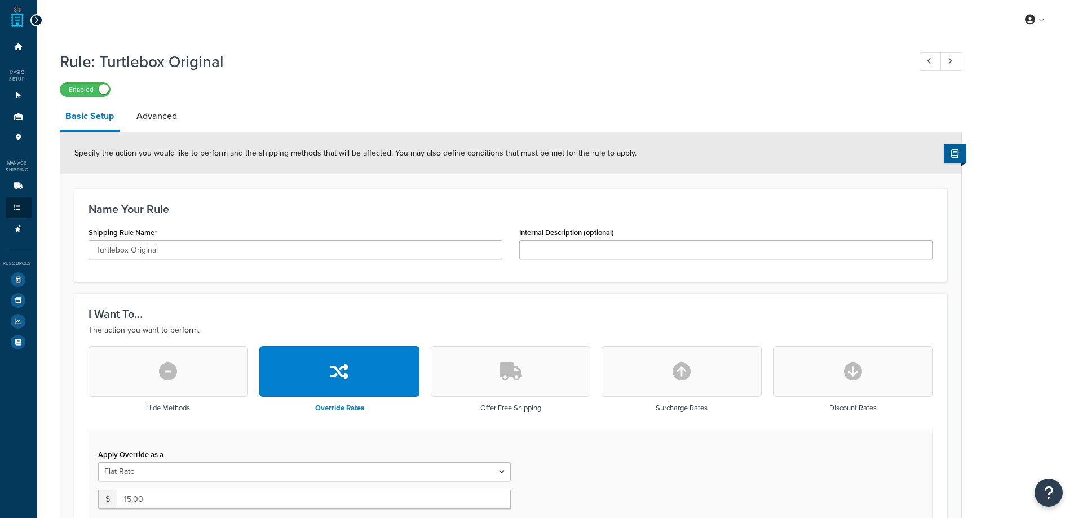
select select "ITEM"
click at [21, 42] on link "Dashboard" at bounding box center [19, 47] width 26 height 21
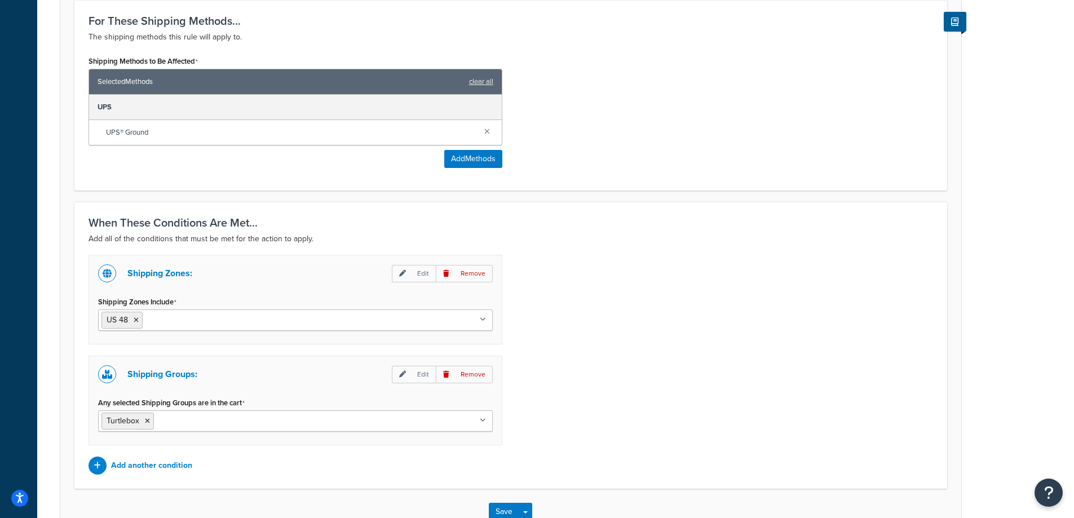
scroll to position [745, 0]
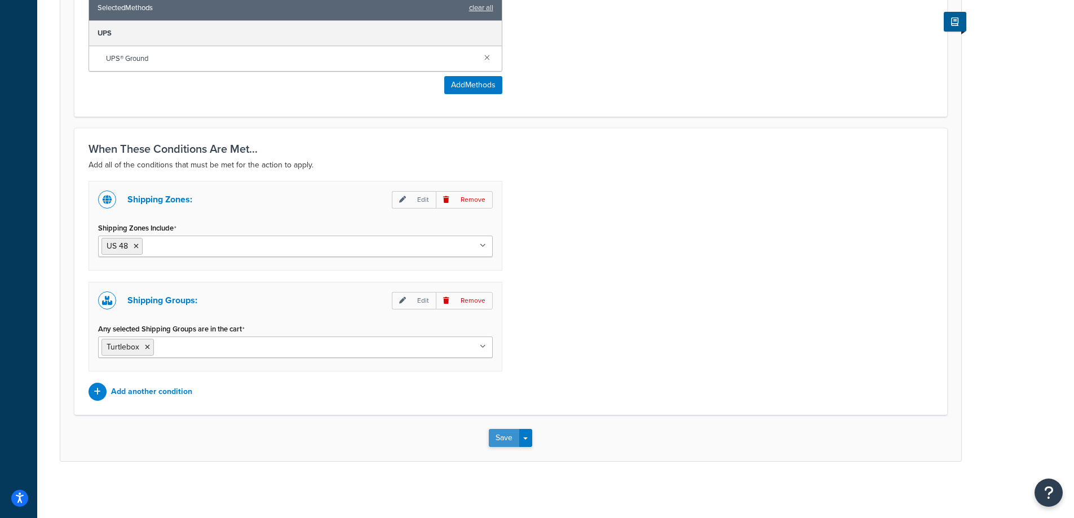
click at [501, 440] on button "Save" at bounding box center [504, 438] width 30 height 18
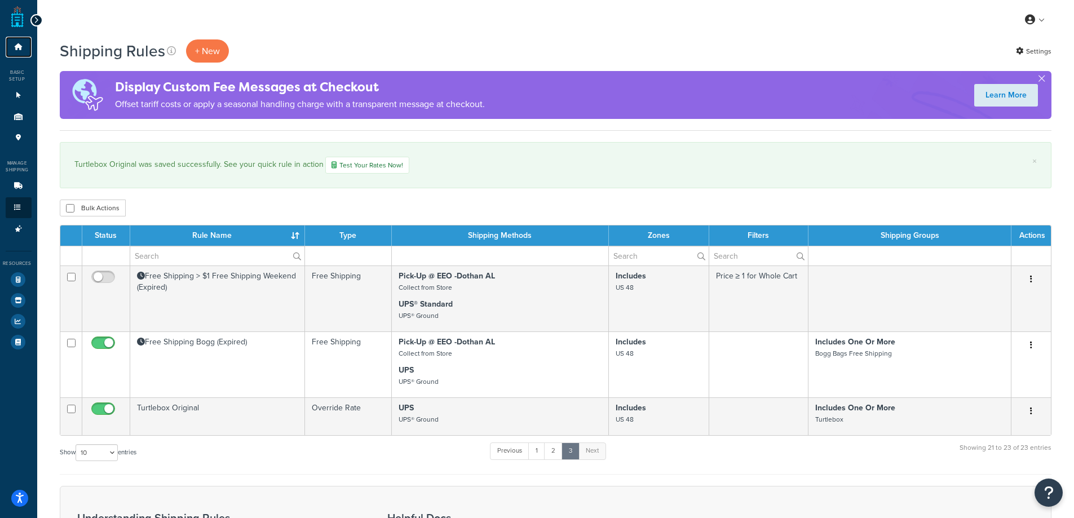
click at [16, 49] on icon at bounding box center [18, 46] width 11 height 7
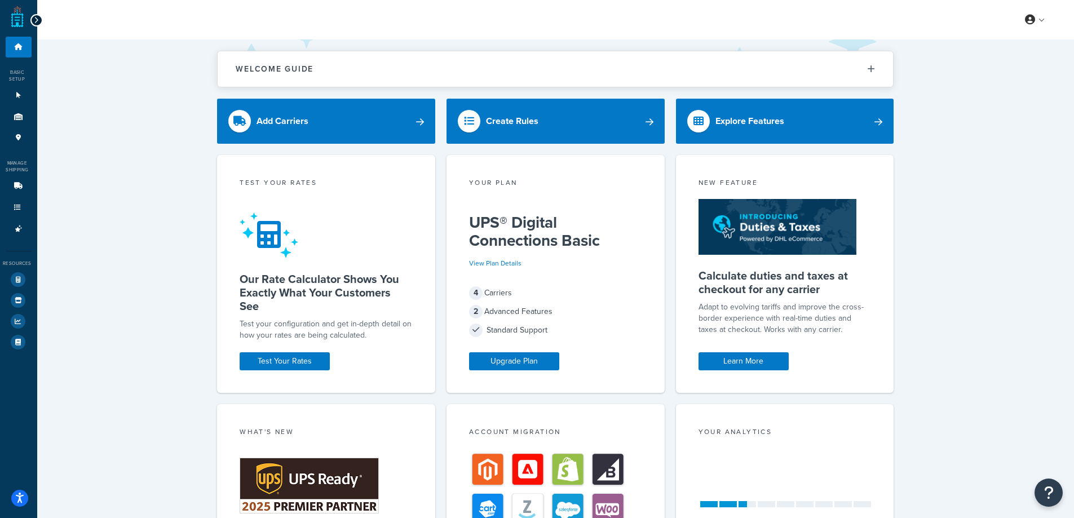
click at [35, 20] on icon at bounding box center [36, 20] width 5 height 8
